Goal: Transaction & Acquisition: Purchase product/service

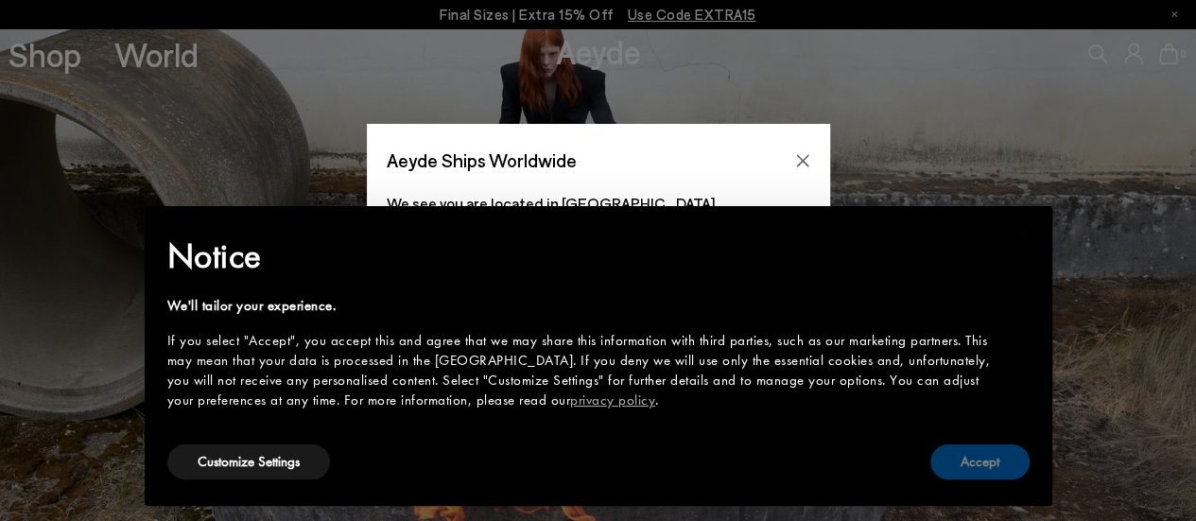
click at [985, 457] on button "Accept" at bounding box center [979, 461] width 99 height 35
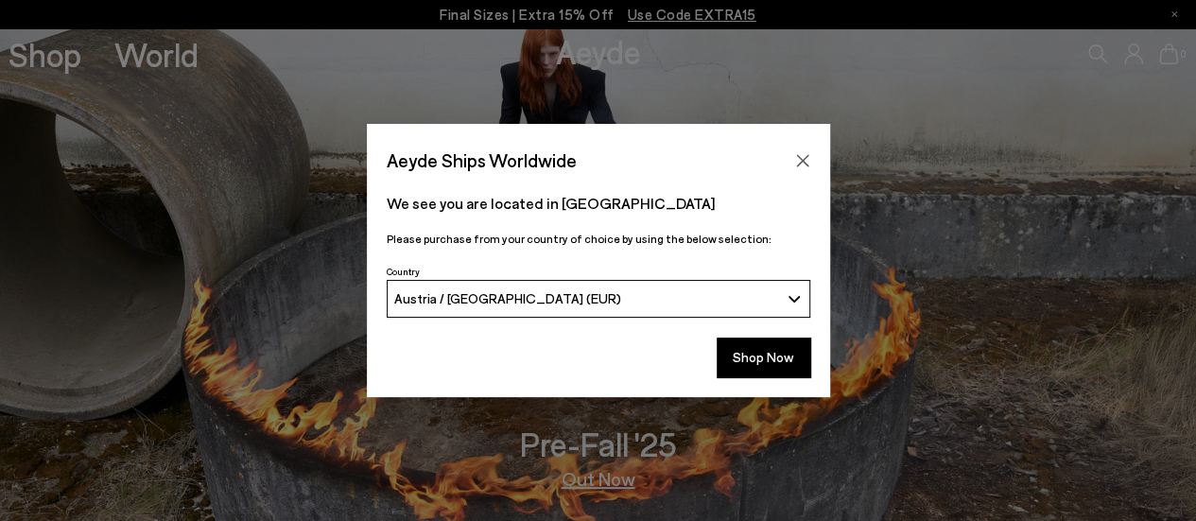
click at [701, 304] on div "Austria / [GEOGRAPHIC_DATA] (EUR)" at bounding box center [586, 298] width 385 height 16
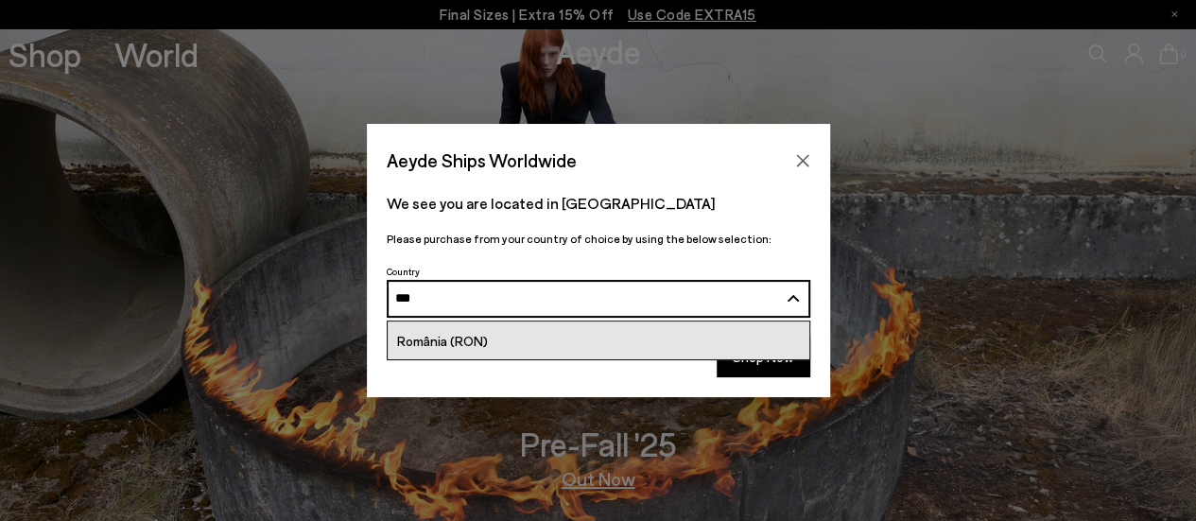
type input "***"
click at [543, 333] on link "România (RON)" at bounding box center [599, 341] width 422 height 38
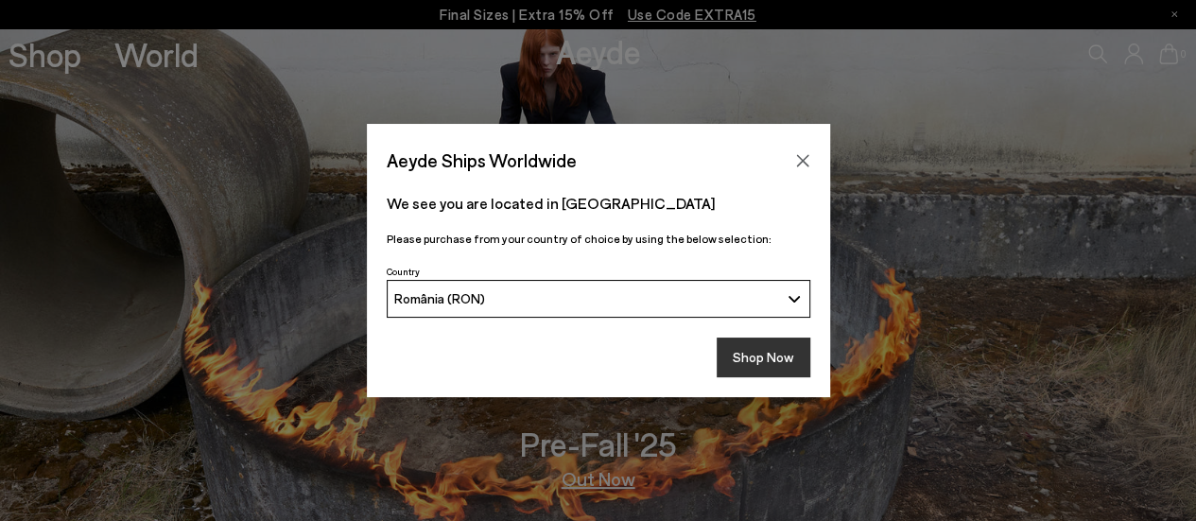
click at [775, 349] on button "Shop Now" at bounding box center [764, 358] width 94 height 40
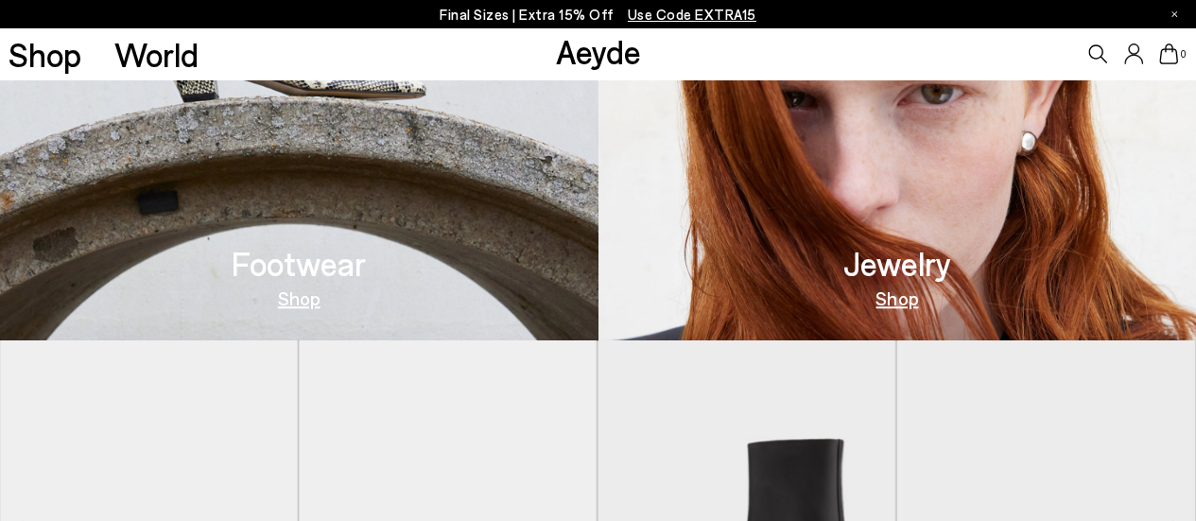
scroll to position [677, 0]
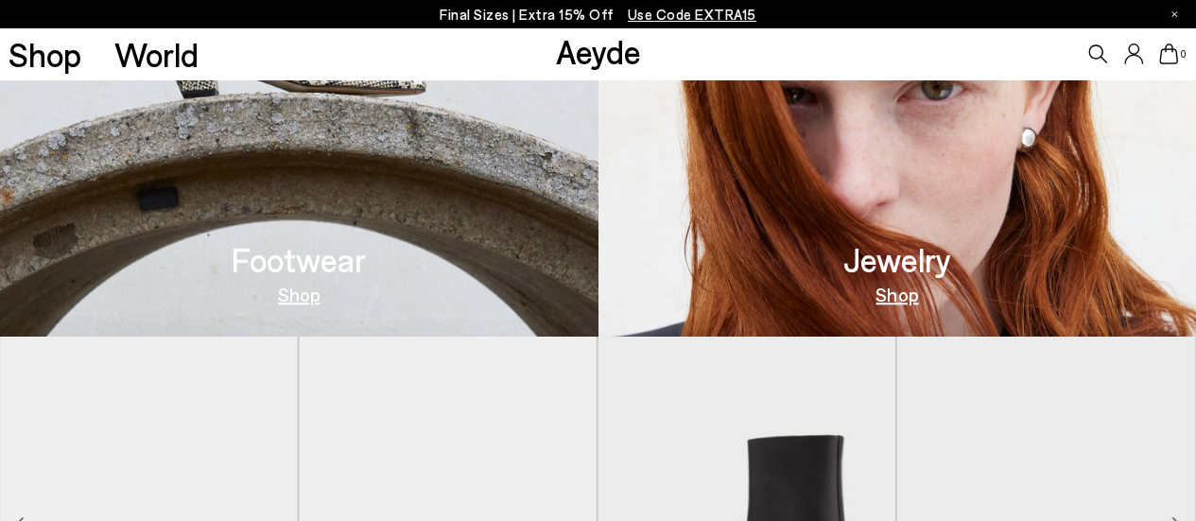
drag, startPoint x: 1203, startPoint y: 52, endPoint x: 1209, endPoint y: 160, distance: 108.0
click at [301, 300] on link "Shop" at bounding box center [299, 294] width 43 height 19
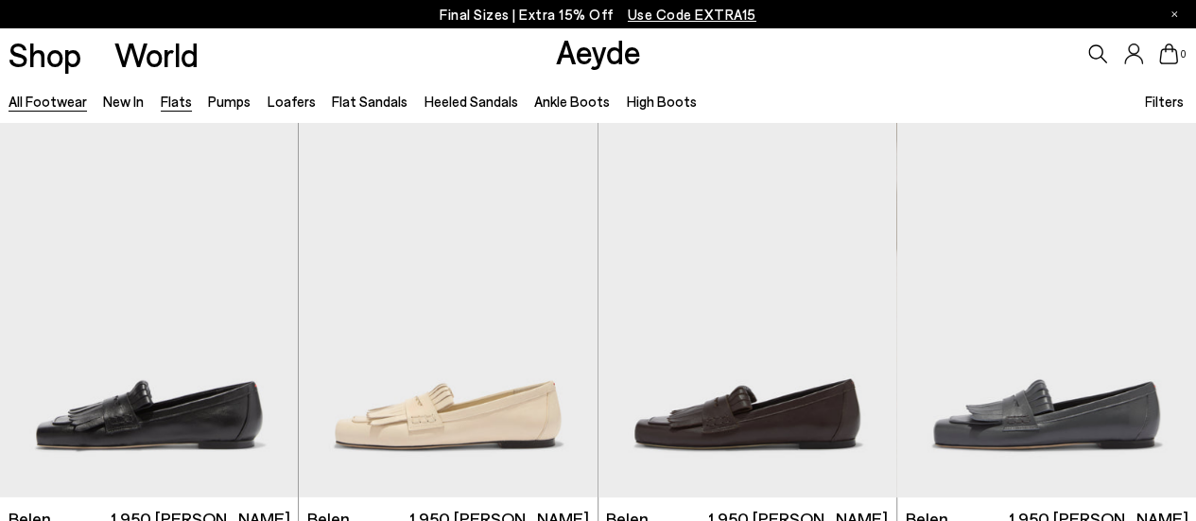
click at [170, 99] on link "Flats" at bounding box center [176, 101] width 31 height 17
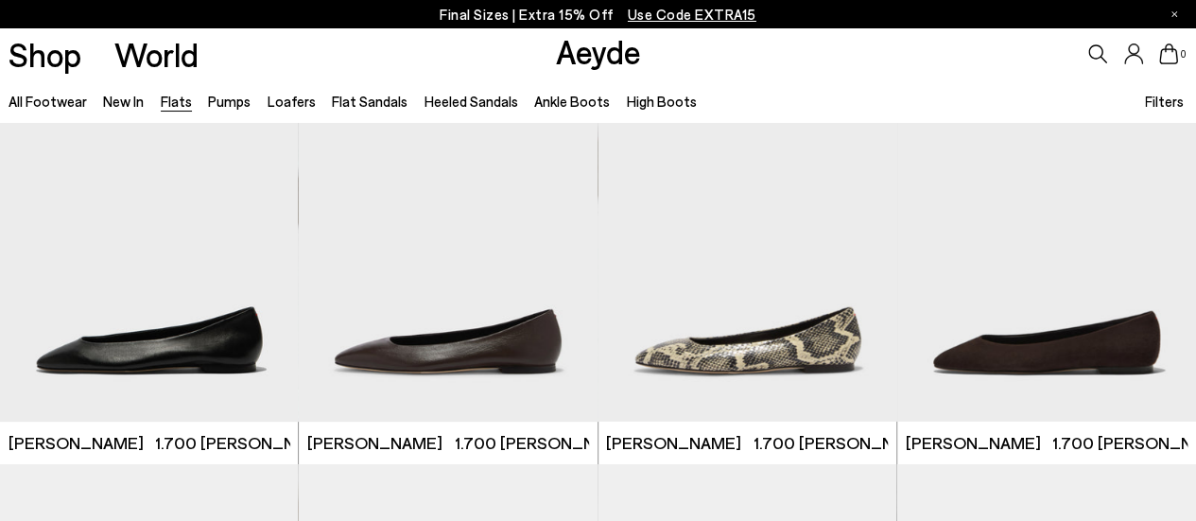
scroll to position [80, 0]
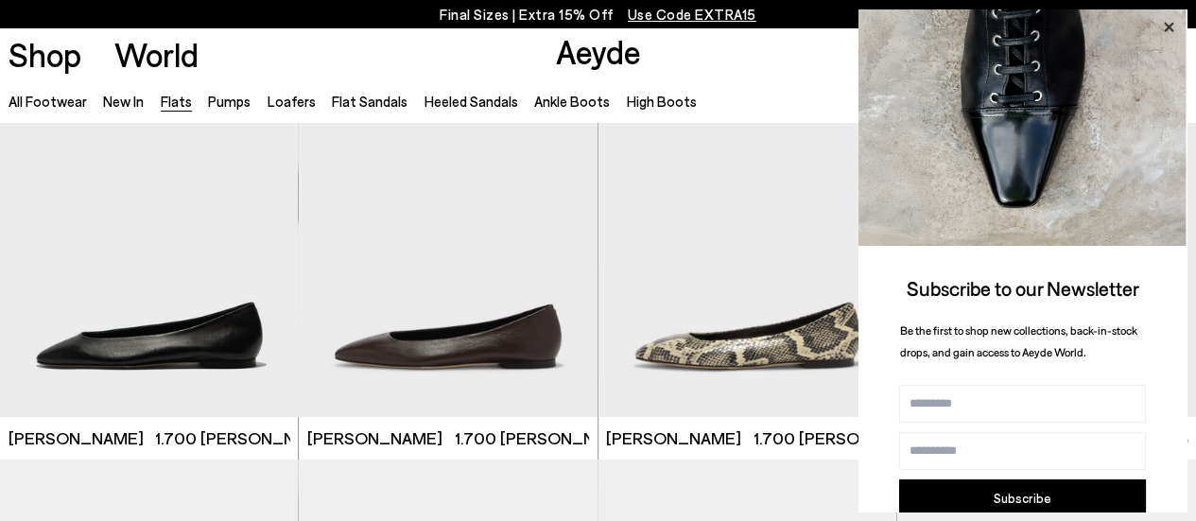
click at [1176, 26] on icon at bounding box center [1169, 27] width 25 height 25
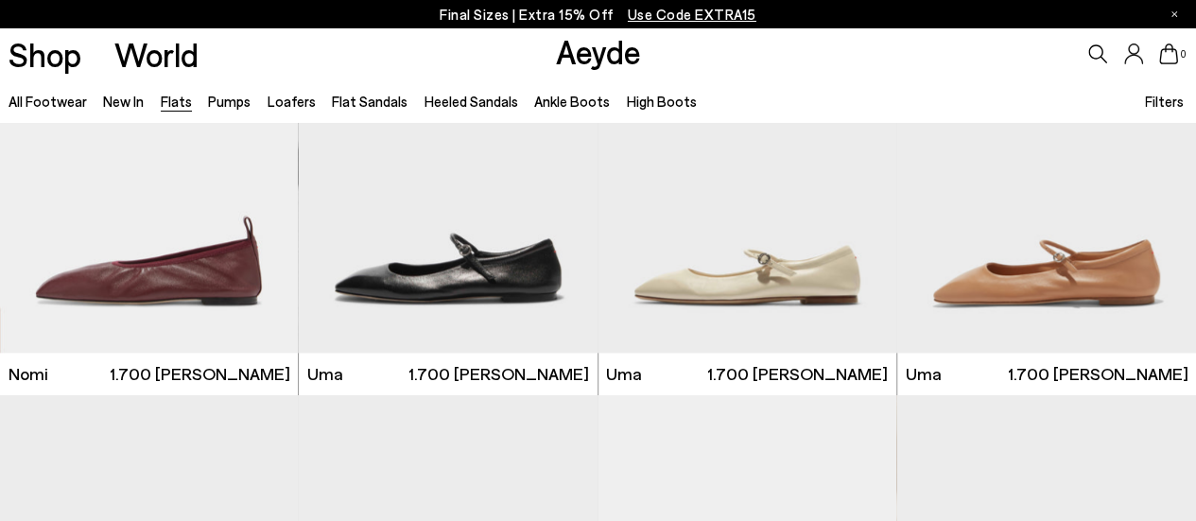
scroll to position [988, 0]
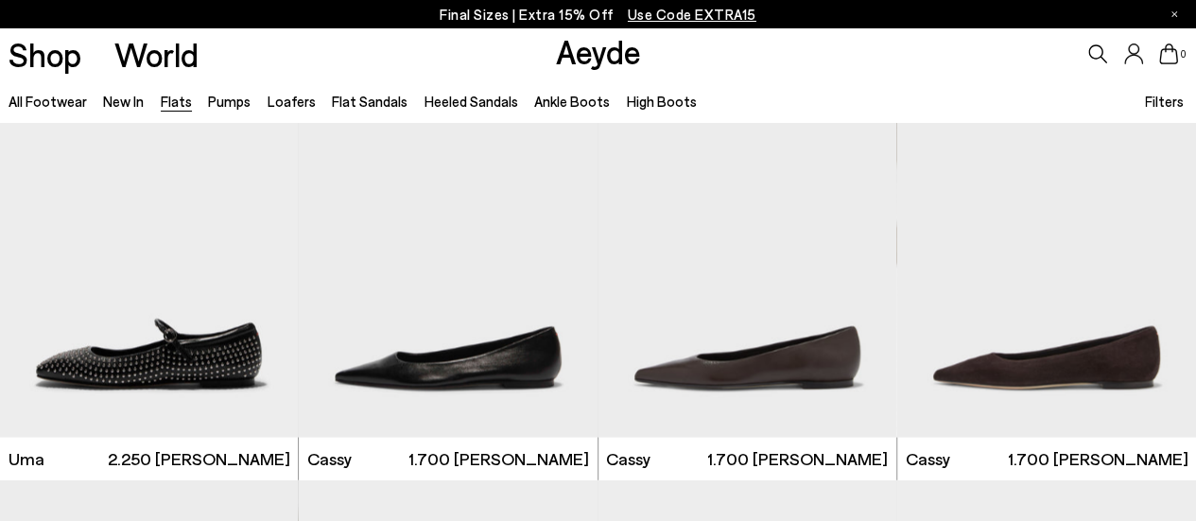
scroll to position [1738, 0]
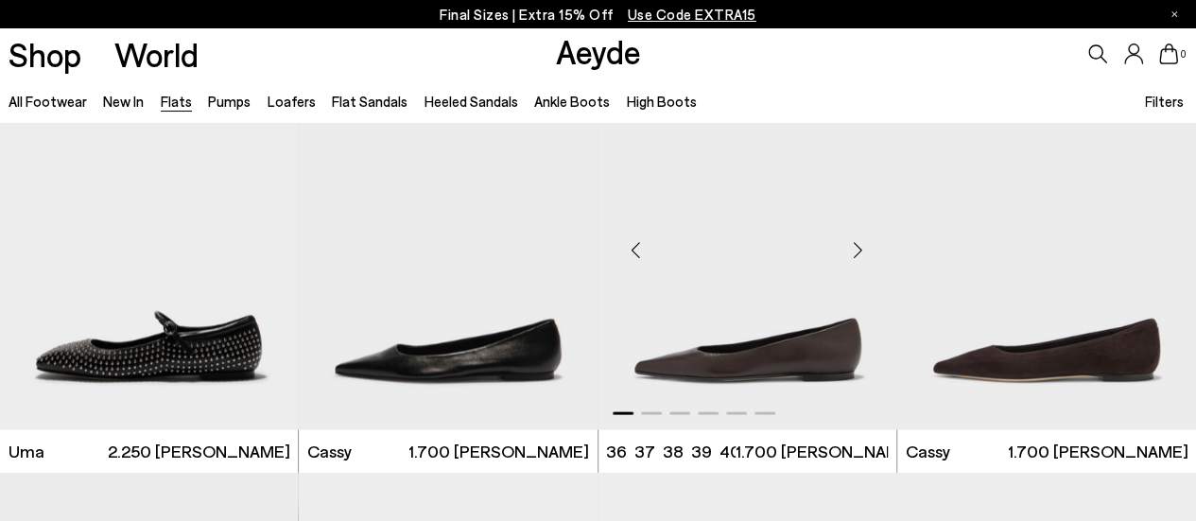
click at [791, 389] on img "1 / 6" at bounding box center [748, 241] width 299 height 375
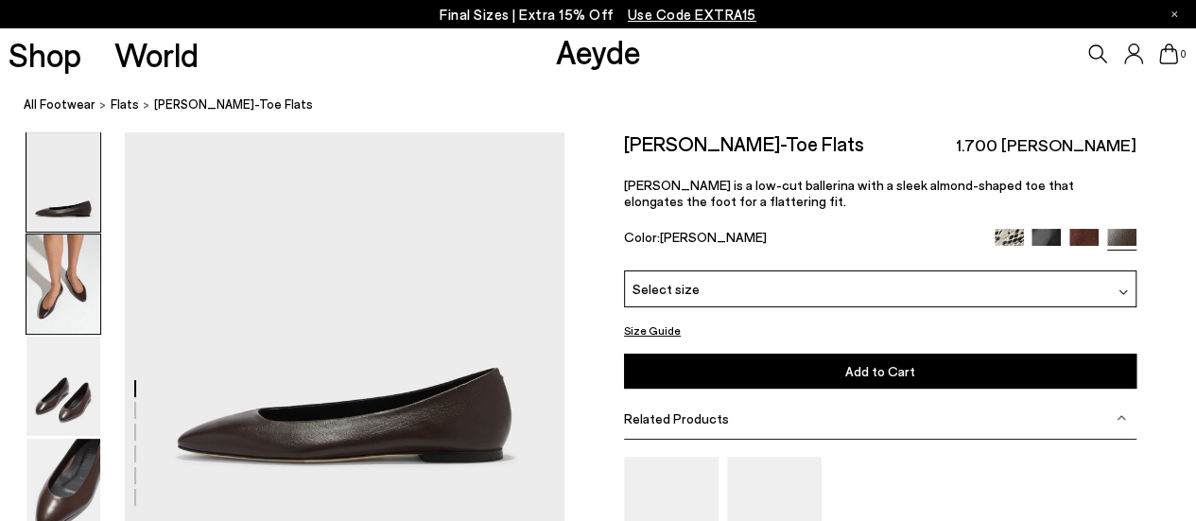
click at [76, 302] on img at bounding box center [63, 284] width 74 height 99
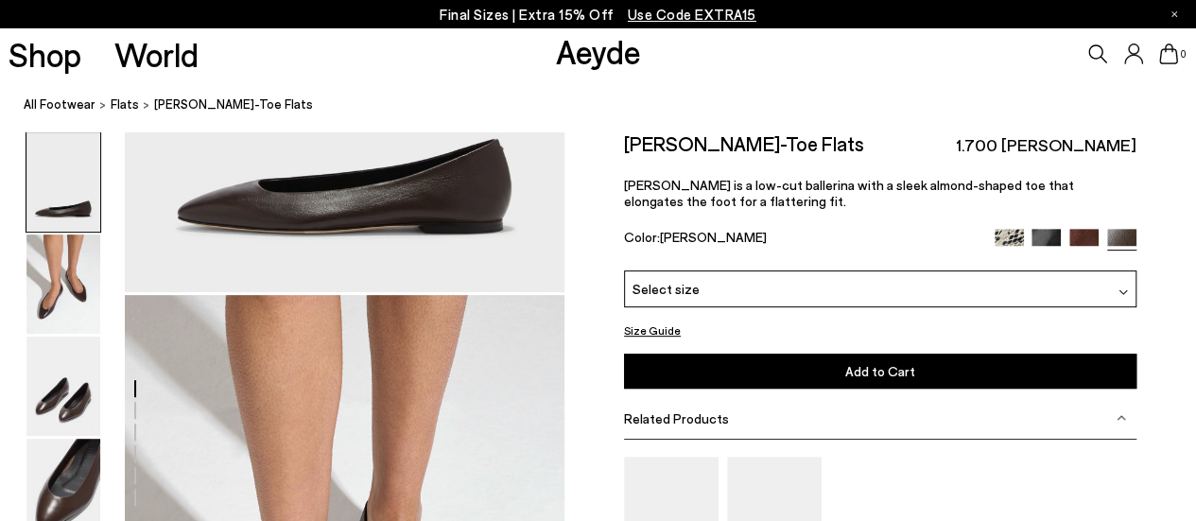
scroll to position [205, 0]
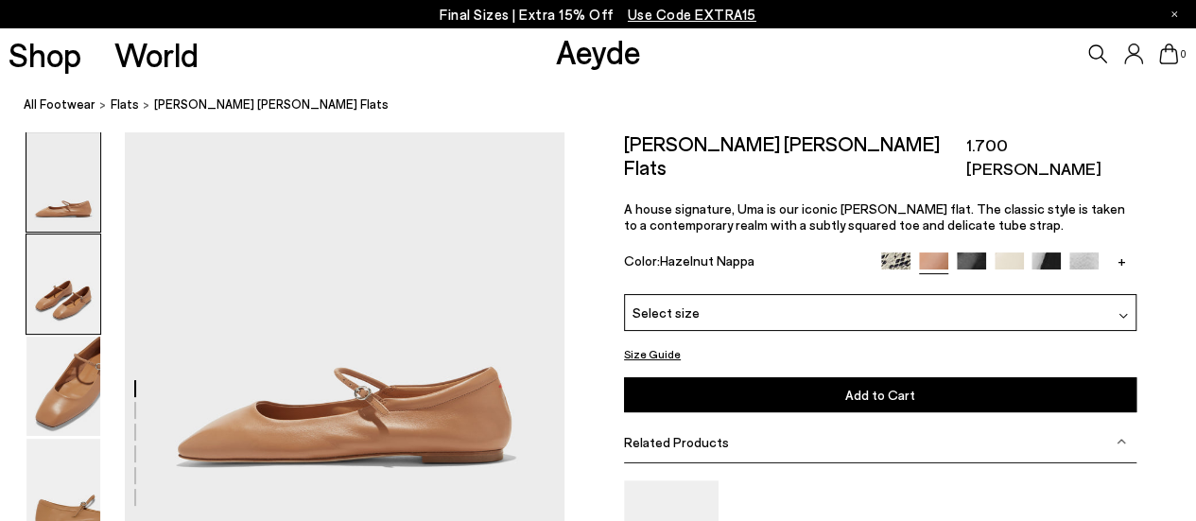
click at [87, 316] on img at bounding box center [63, 284] width 74 height 99
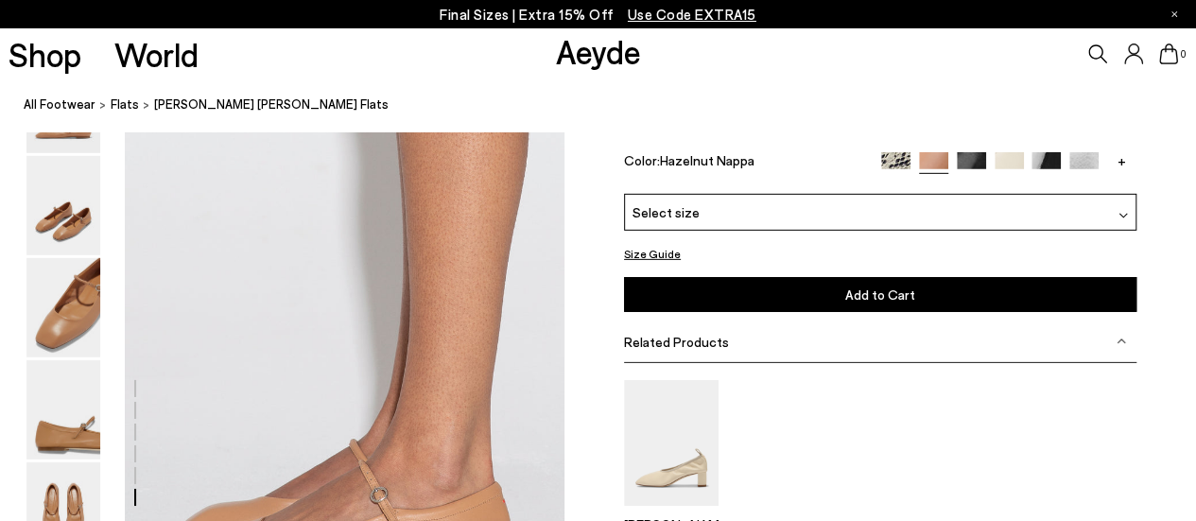
scroll to position [2807, 0]
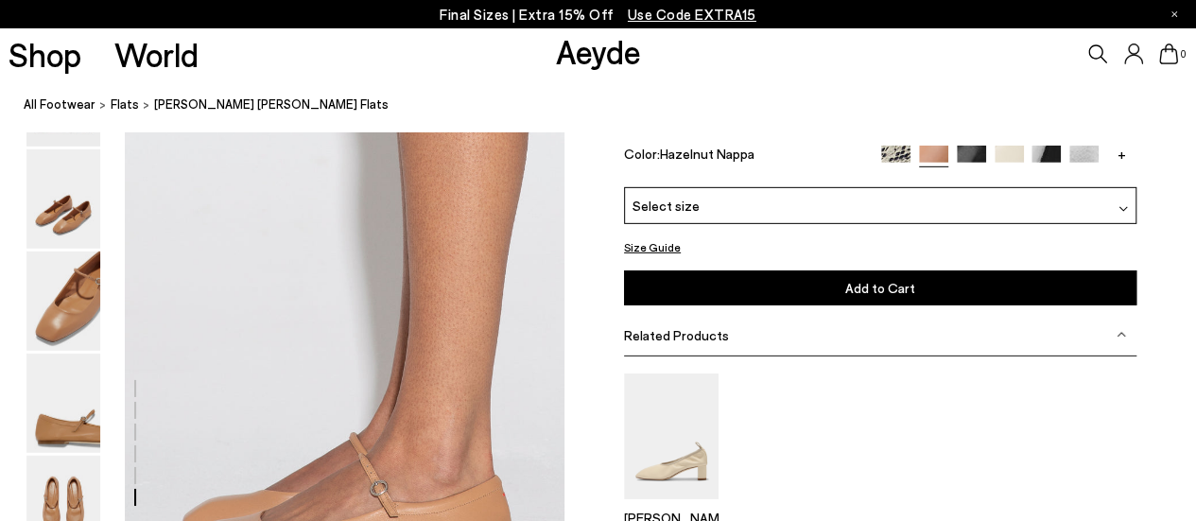
click at [1016, 152] on img at bounding box center [1009, 160] width 29 height 29
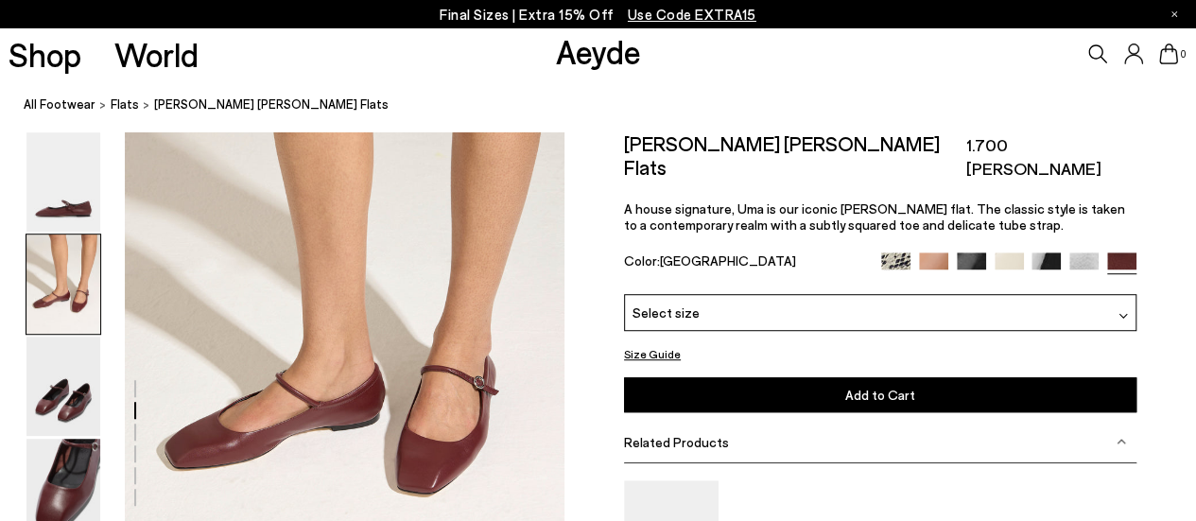
scroll to position [481, 0]
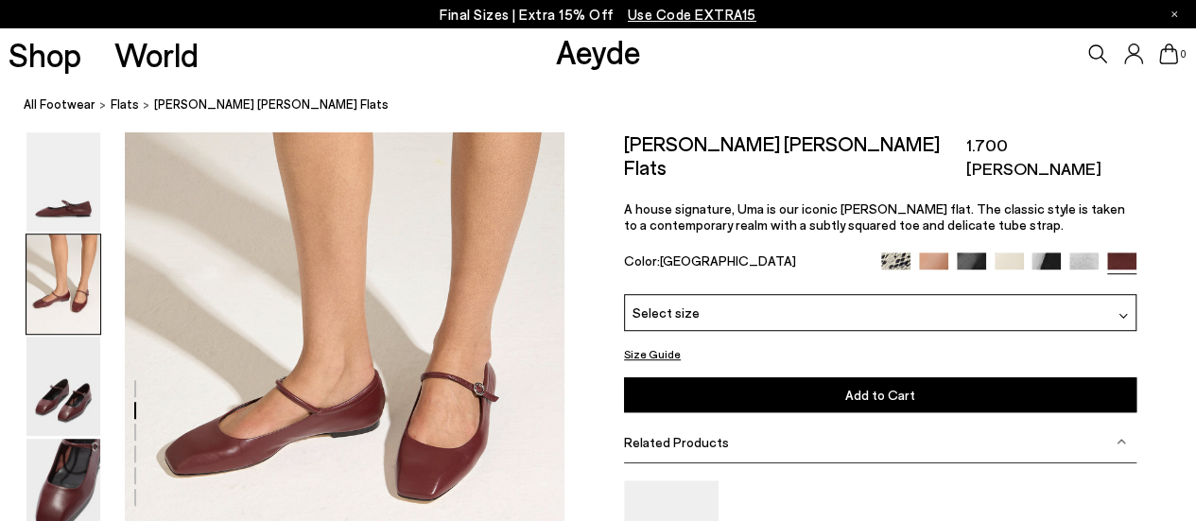
click at [1002, 252] on img at bounding box center [1009, 266] width 29 height 29
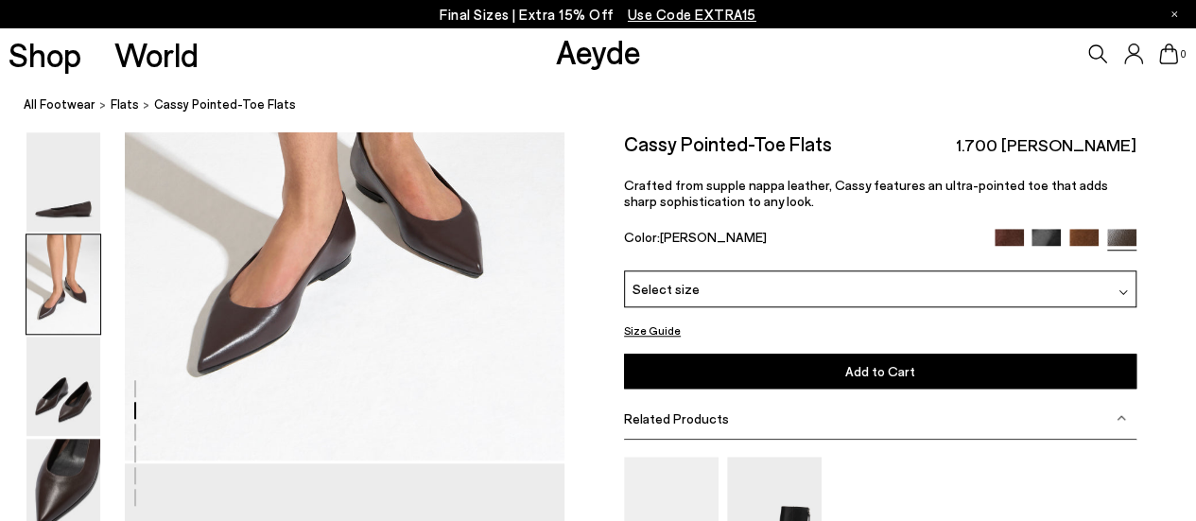
scroll to position [670, 0]
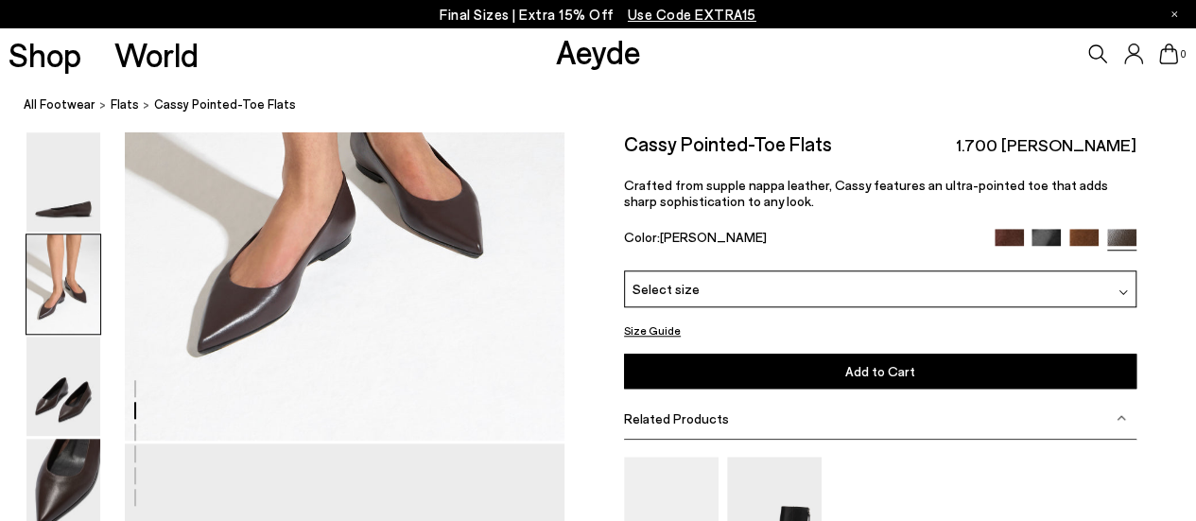
drag, startPoint x: 1205, startPoint y: 35, endPoint x: 1186, endPoint y: 101, distance: 68.8
click at [1082, 230] on img at bounding box center [1084, 243] width 29 height 29
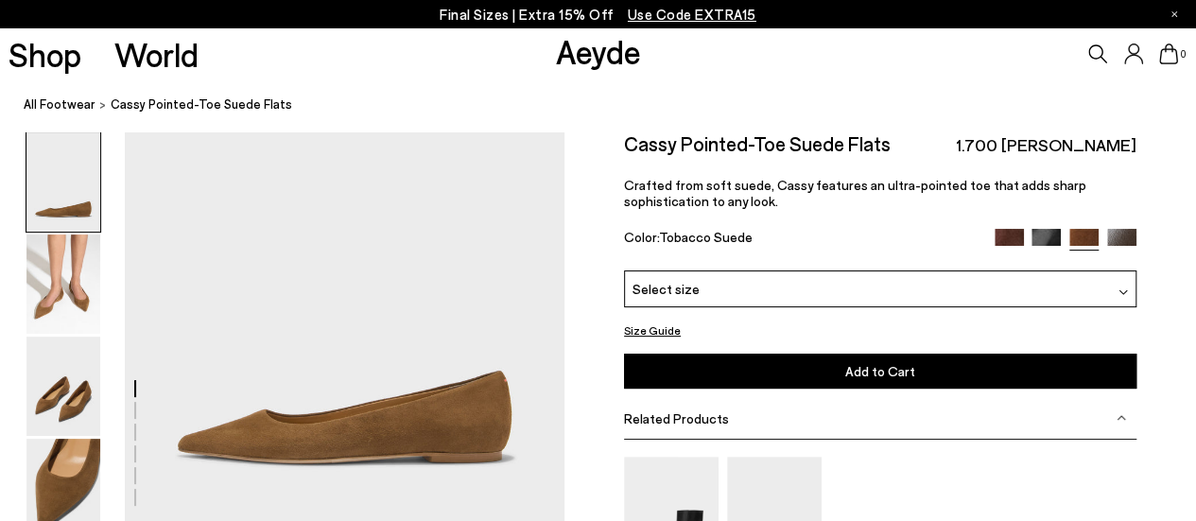
click at [1120, 235] on img at bounding box center [1121, 243] width 29 height 29
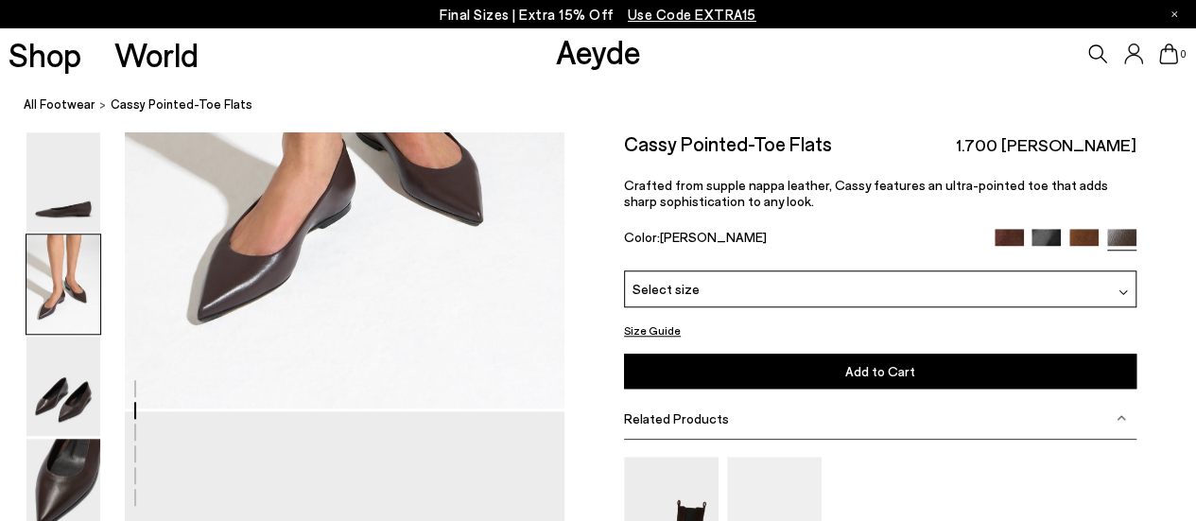
scroll to position [675, 0]
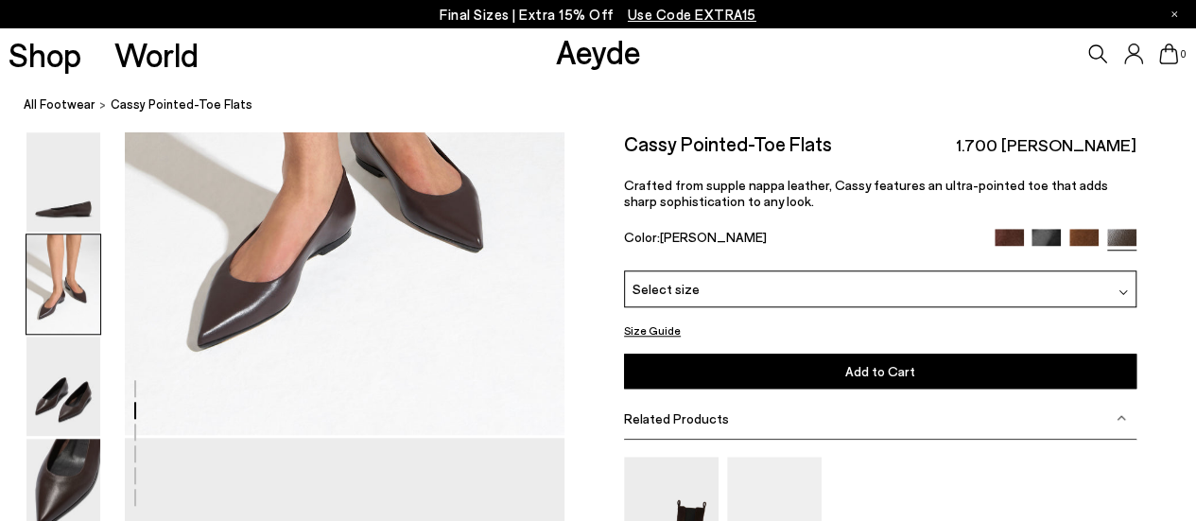
drag, startPoint x: 1203, startPoint y: 52, endPoint x: 1209, endPoint y: 118, distance: 66.5
click at [1011, 234] on img at bounding box center [1009, 243] width 29 height 29
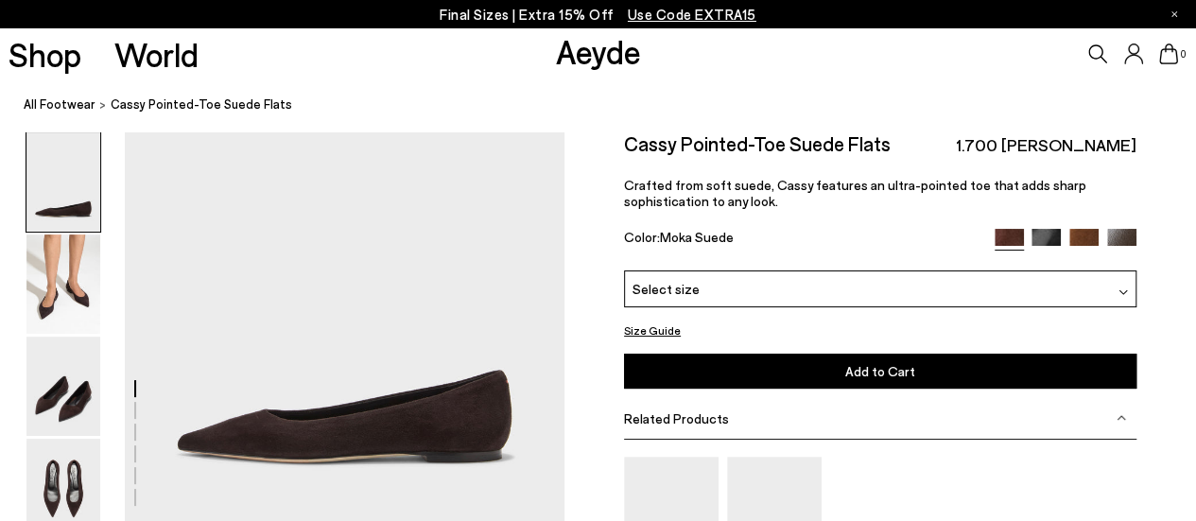
click at [1122, 237] on img at bounding box center [1121, 243] width 29 height 29
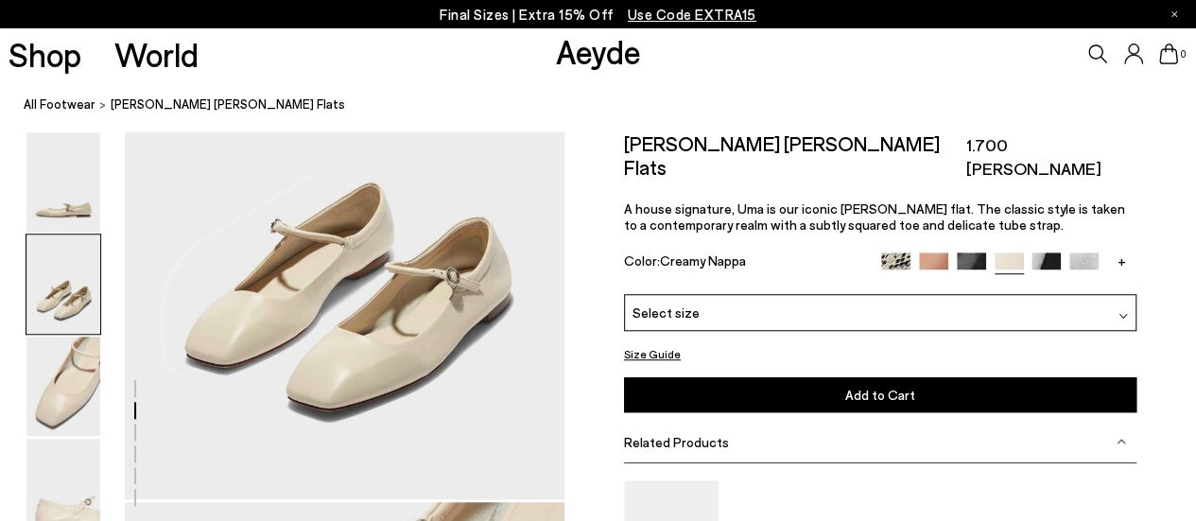
scroll to position [617, 0]
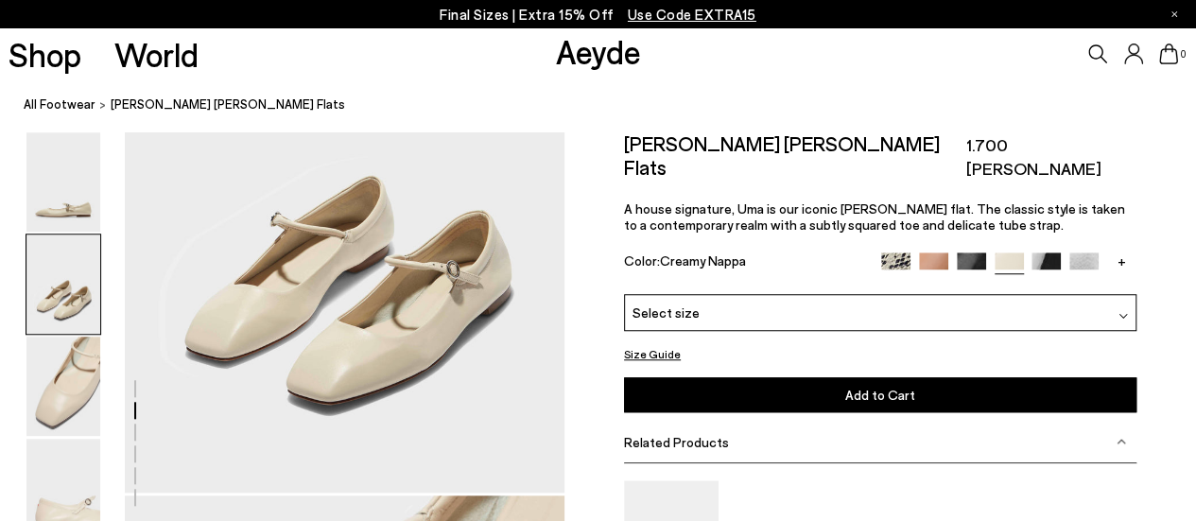
click at [1051, 252] on img at bounding box center [1046, 266] width 29 height 29
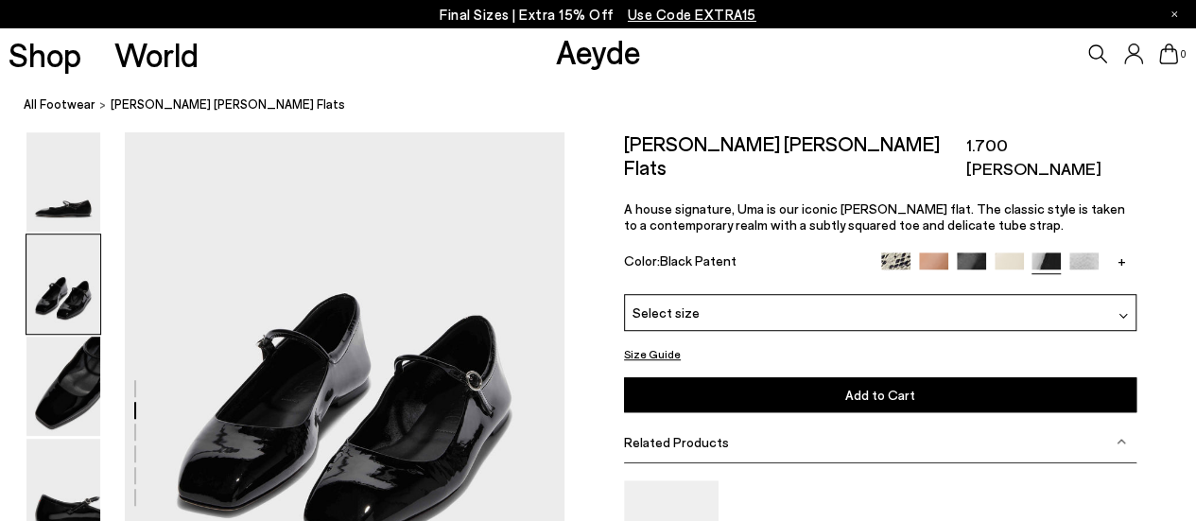
scroll to position [527, 0]
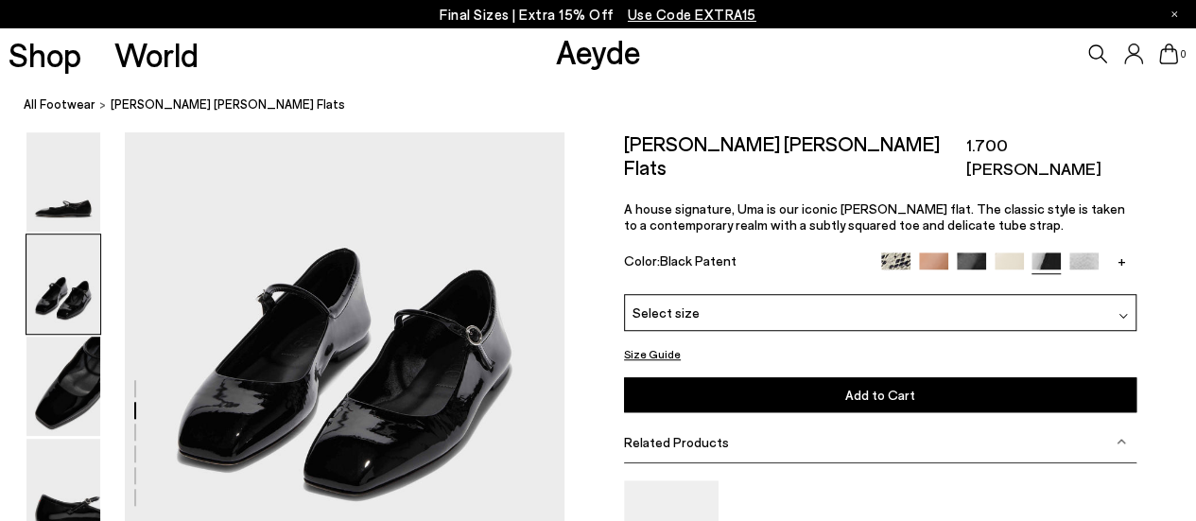
drag, startPoint x: 1202, startPoint y: 40, endPoint x: 1200, endPoint y: 92, distance: 52.0
click at [1011, 252] on img at bounding box center [1009, 266] width 29 height 29
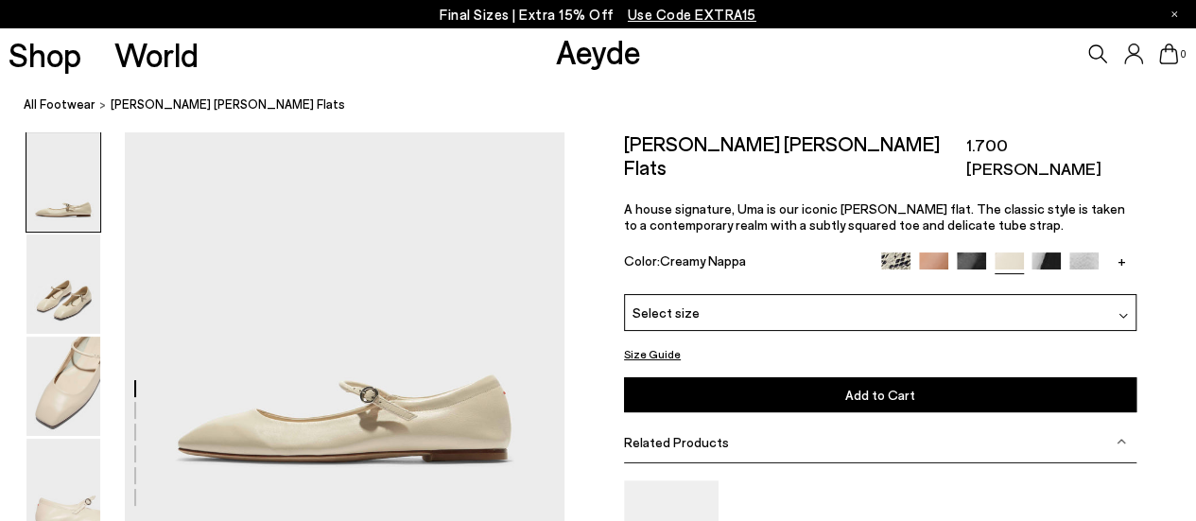
click at [932, 252] on img at bounding box center [933, 266] width 29 height 29
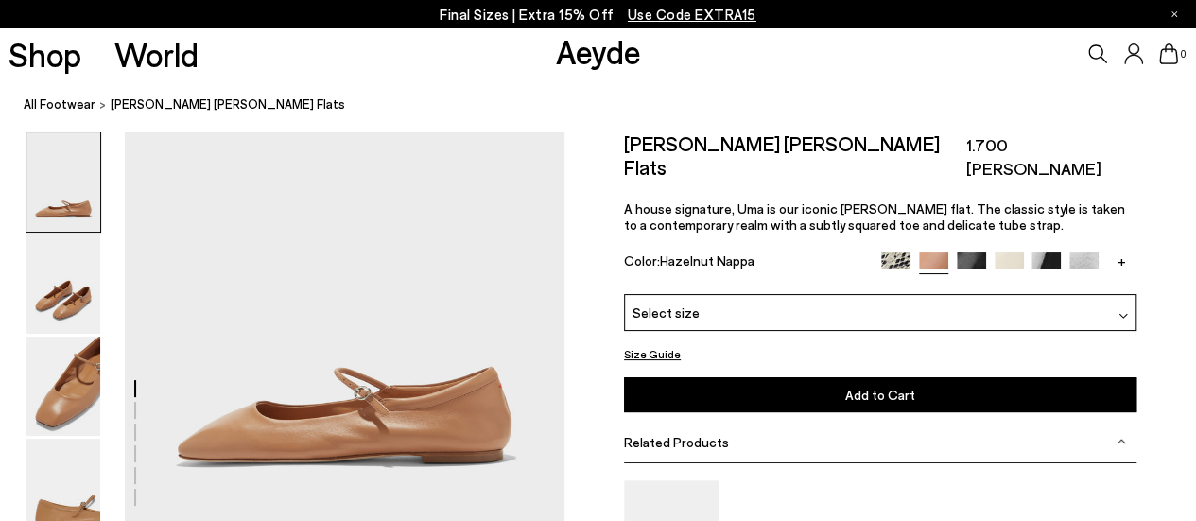
drag, startPoint x: 1205, startPoint y: 56, endPoint x: 1209, endPoint y: 35, distance: 21.3
click at [1195, 35] on html "Free shipping to Romania on all orders Your item is added to cart. View Cart × …" at bounding box center [598, 260] width 1196 height 521
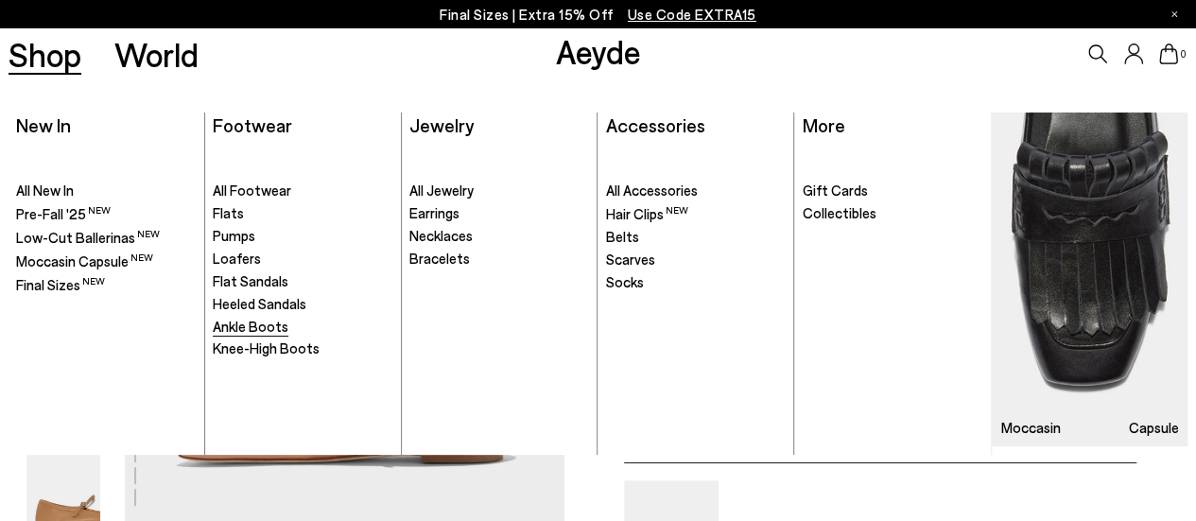
click at [270, 327] on span "Ankle Boots" at bounding box center [251, 326] width 76 height 17
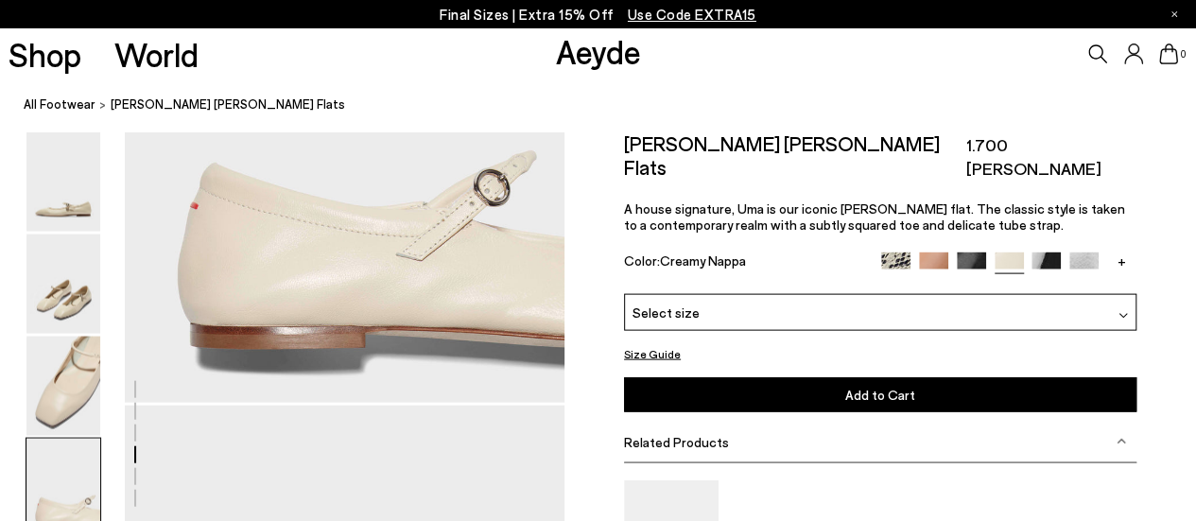
scroll to position [1891, 0]
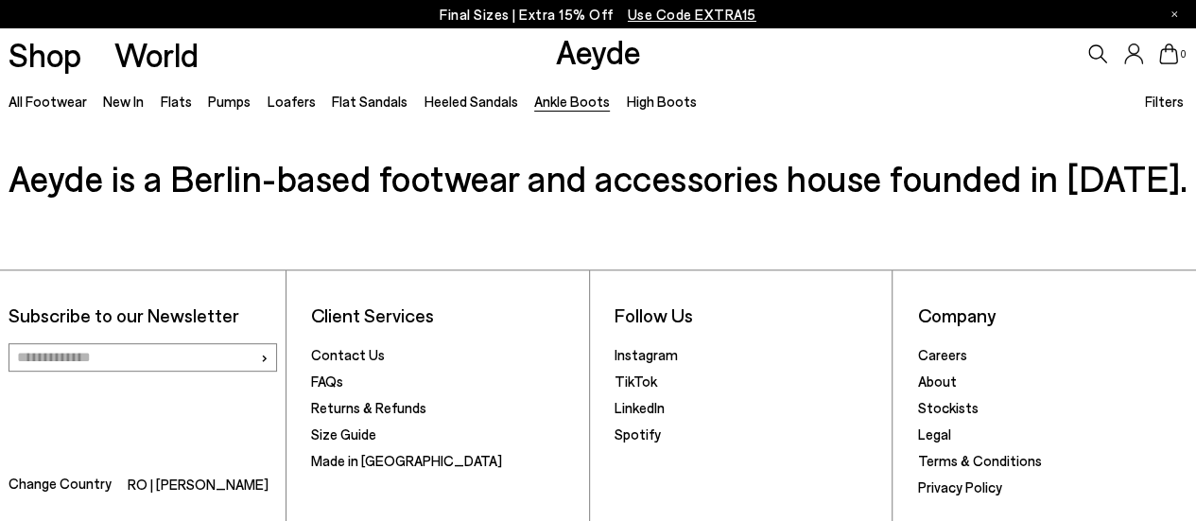
scroll to position [3845, 0]
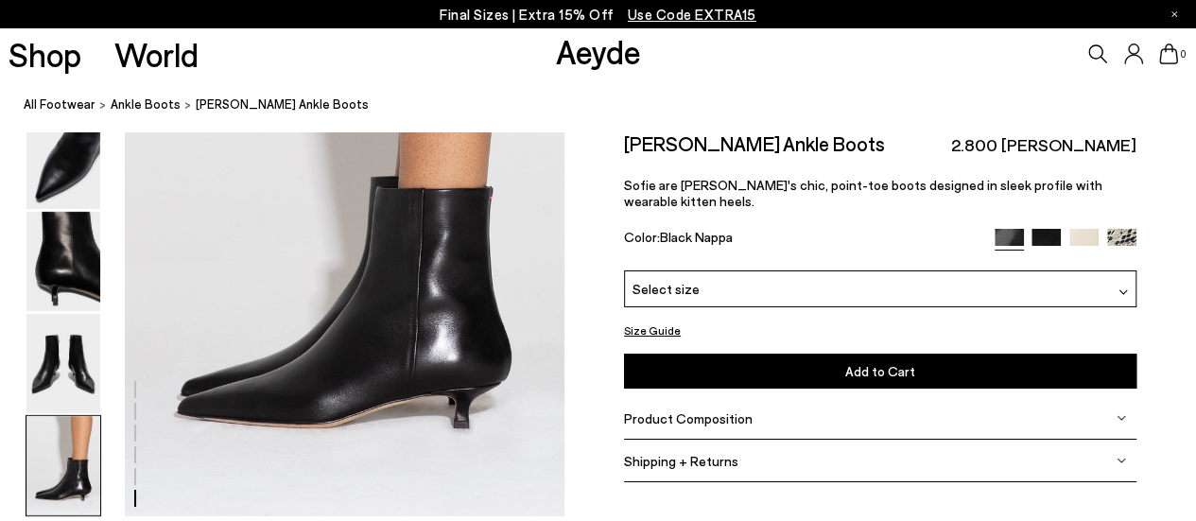
scroll to position [3172, 0]
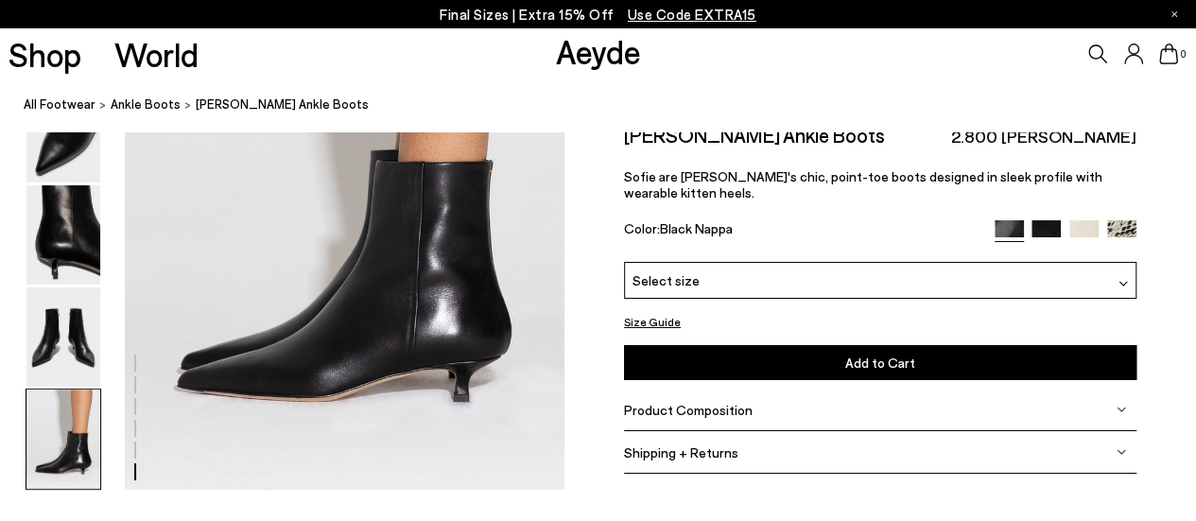
click at [1047, 220] on img at bounding box center [1046, 234] width 29 height 29
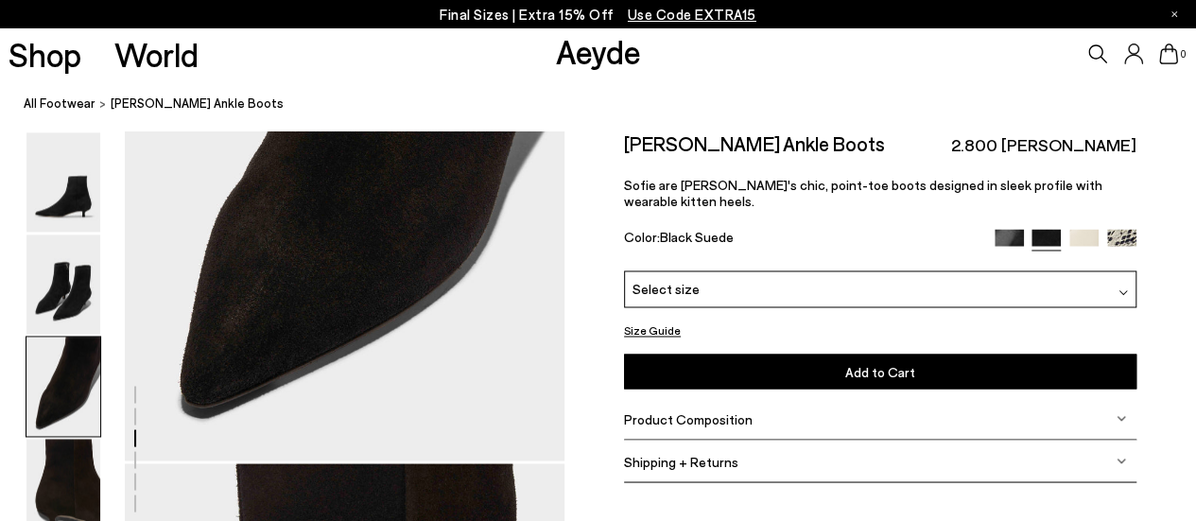
scroll to position [1454, 0]
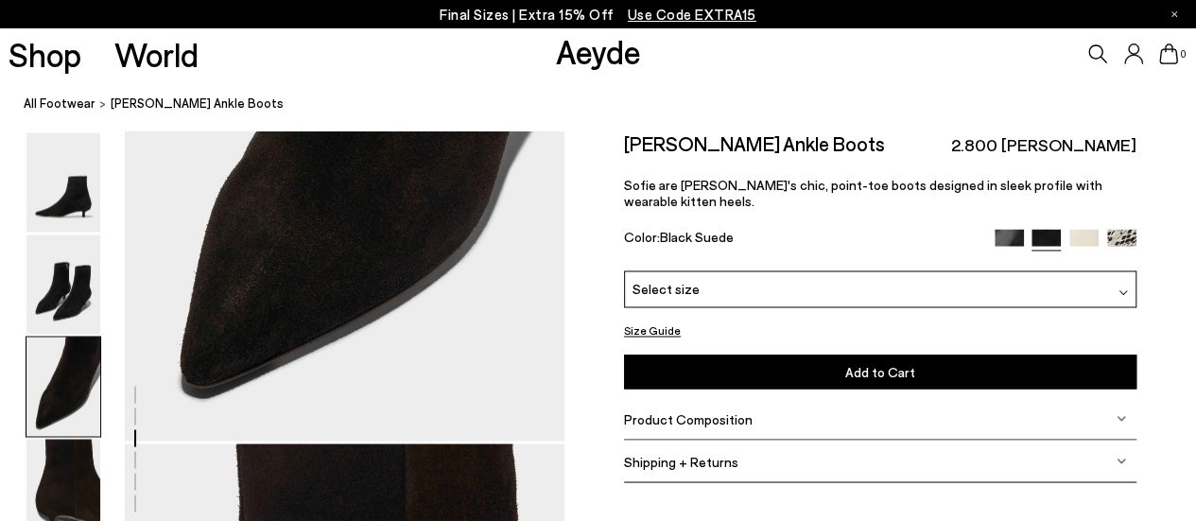
drag, startPoint x: 1204, startPoint y: 46, endPoint x: 1209, endPoint y: 183, distance: 136.3
click at [1000, 229] on img at bounding box center [1009, 243] width 29 height 29
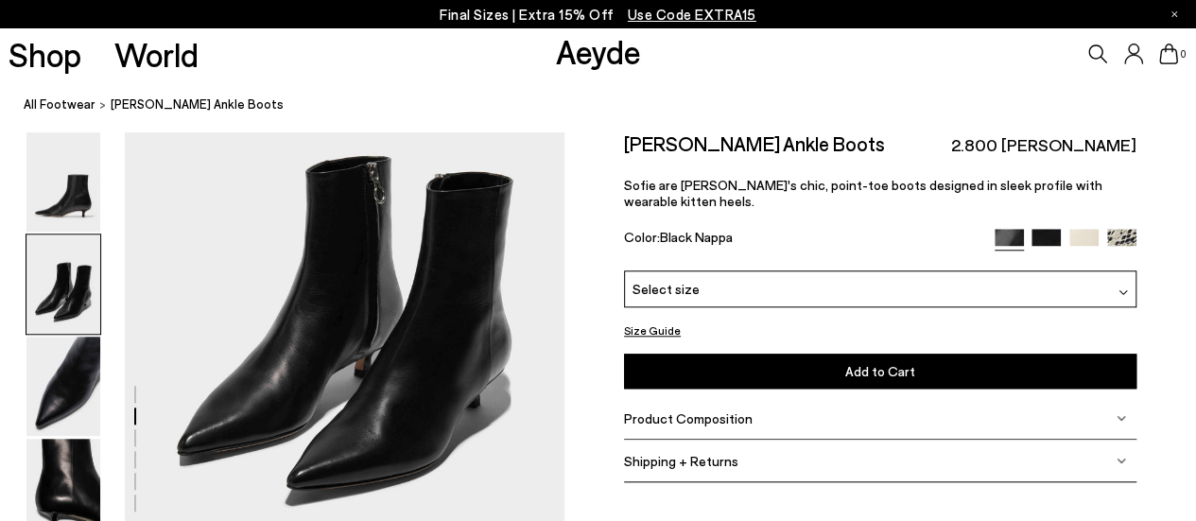
scroll to position [720, 0]
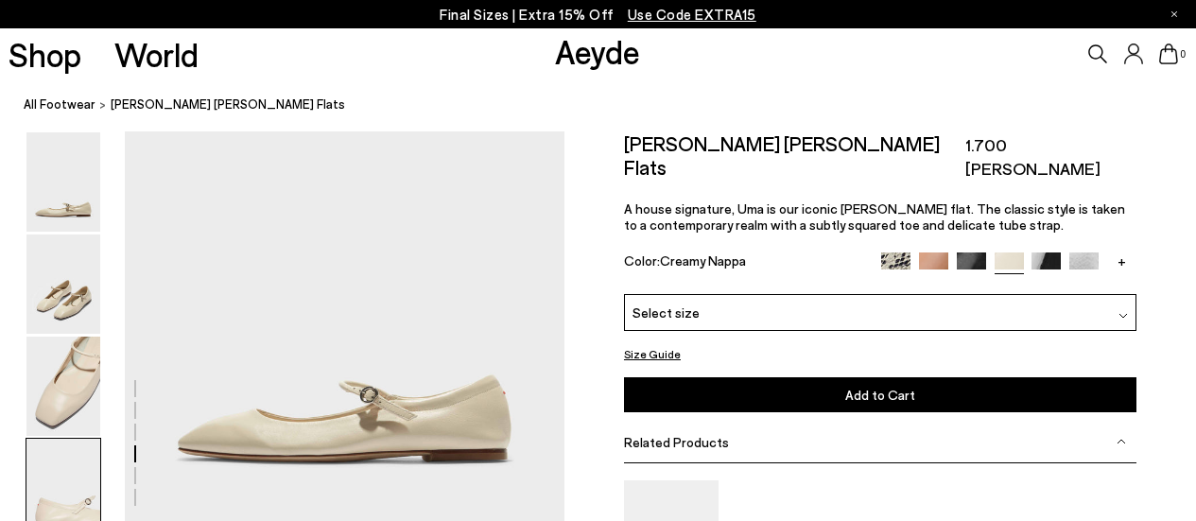
scroll to position [1891, 0]
